Goal: Task Accomplishment & Management: Manage account settings

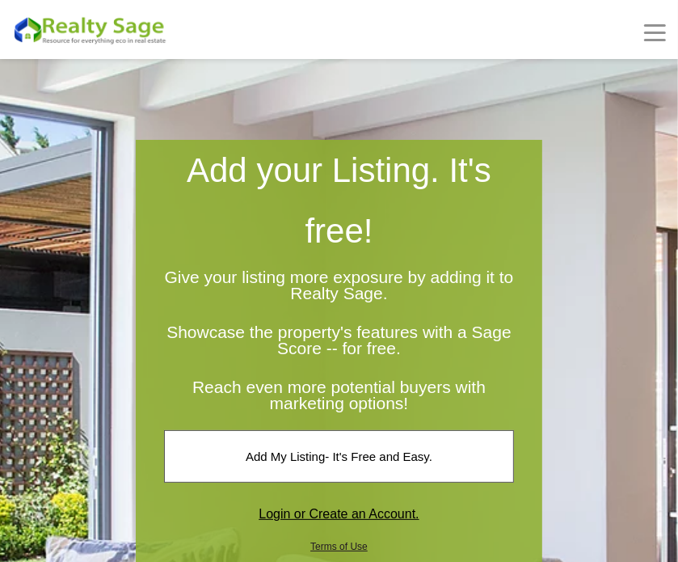
click at [669, 32] on div "BUYERS Buyers Guide Solar Financing Eco Homes Connect to Eco Agents Eco Friendl…" at bounding box center [339, 30] width 678 height 32
click at [663, 32] on span at bounding box center [655, 33] width 22 height 2
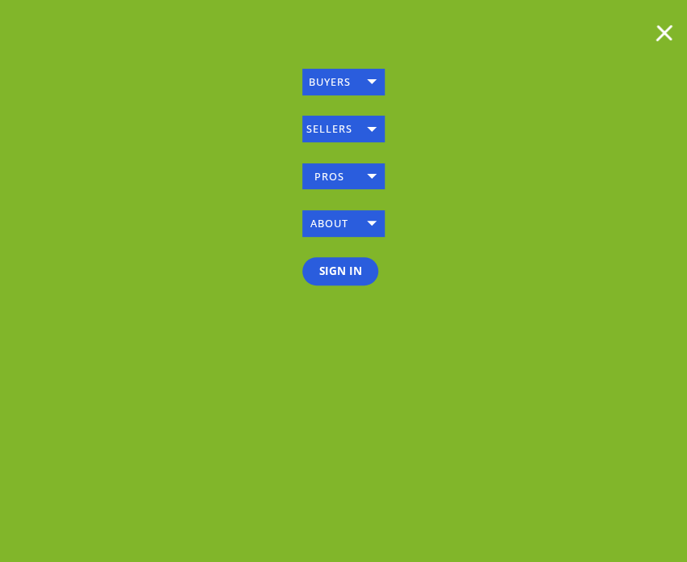
click at [663, 32] on span at bounding box center [664, 32] width 17 height 17
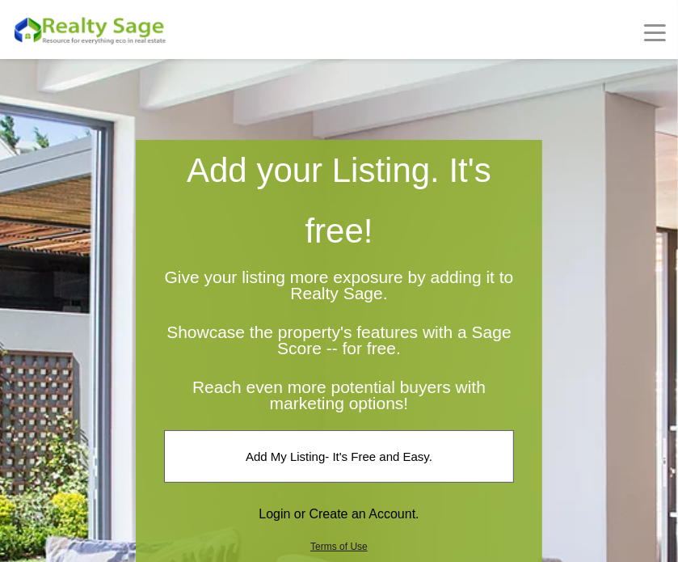
click at [356, 507] on link "Login or Create an Account." at bounding box center [339, 513] width 322 height 51
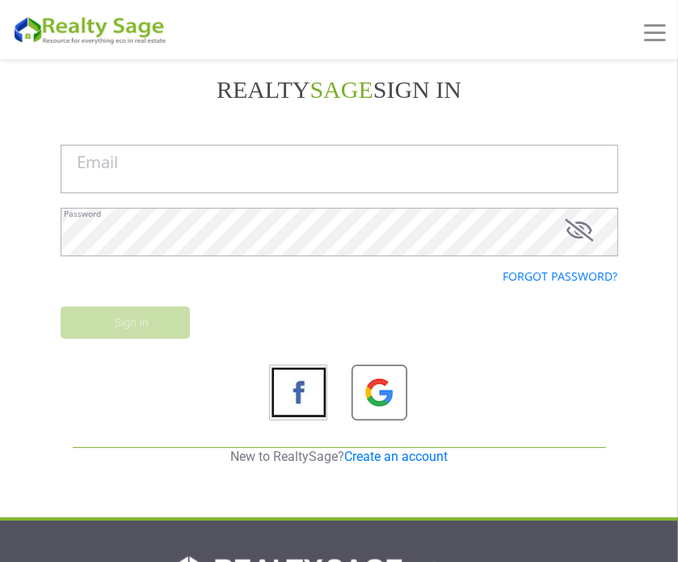
type input "[EMAIL_ADDRESS][DOMAIN_NAME]"
